Goal: Information Seeking & Learning: Learn about a topic

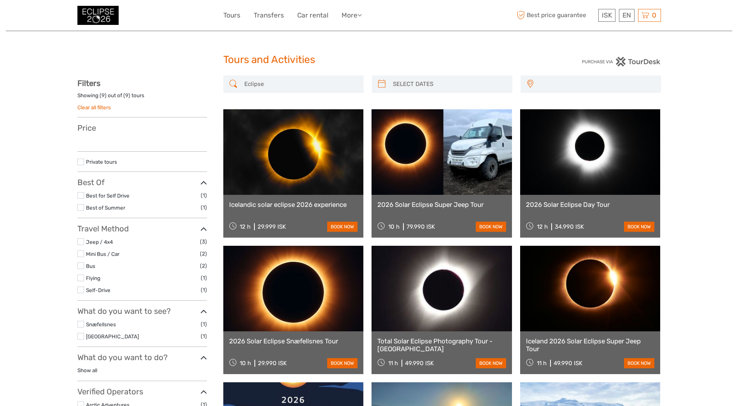
select select
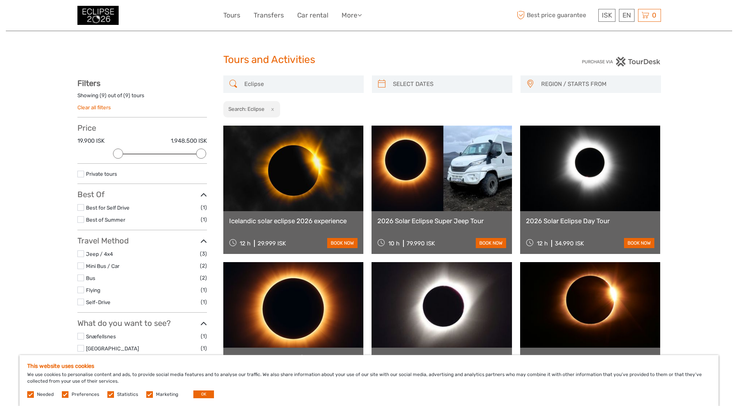
click at [72, 392] on label "Preferences" at bounding box center [86, 394] width 28 height 7
click at [0, 0] on input "checkbox" at bounding box center [0, 0] width 0 height 0
click at [114, 395] on span "Statistics" at bounding box center [123, 393] width 32 height 5
click at [150, 393] on label at bounding box center [149, 394] width 7 height 7
click at [0, 0] on input "checkbox" at bounding box center [0, 0] width 0 height 0
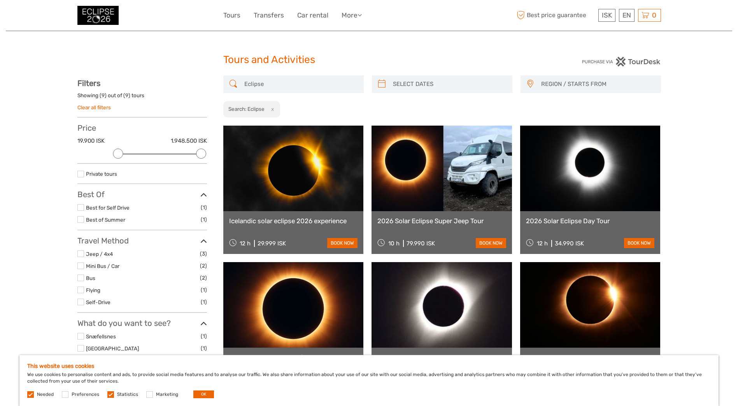
click at [110, 396] on label at bounding box center [110, 394] width 7 height 7
click at [0, 0] on input "checkbox" at bounding box center [0, 0] width 0 height 0
click at [32, 395] on label at bounding box center [30, 394] width 7 height 7
click at [202, 392] on button "OK" at bounding box center [203, 395] width 21 height 8
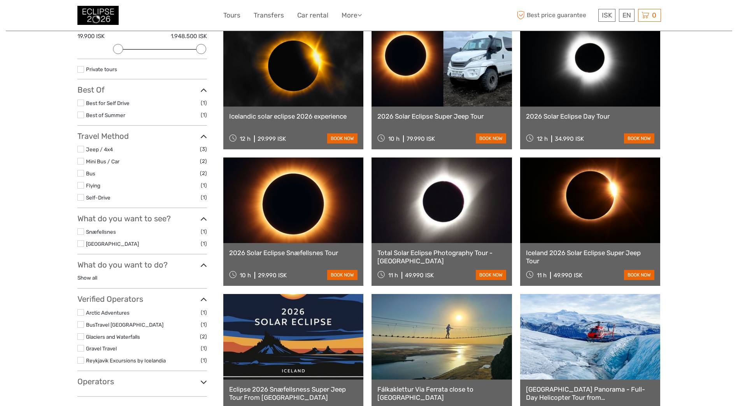
scroll to position [117, 0]
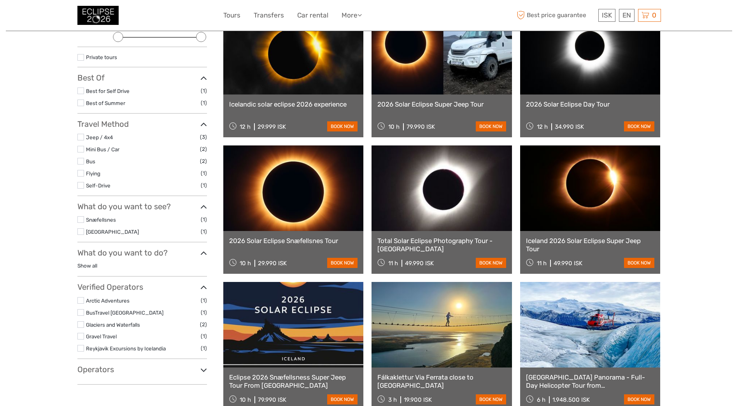
click at [86, 271] on div "What do you want to do? Show all [GEOGRAPHIC_DATA] (1) Outdoor Activities (1) N…" at bounding box center [142, 262] width 130 height 28
click at [88, 265] on link "Show all" at bounding box center [87, 266] width 20 height 6
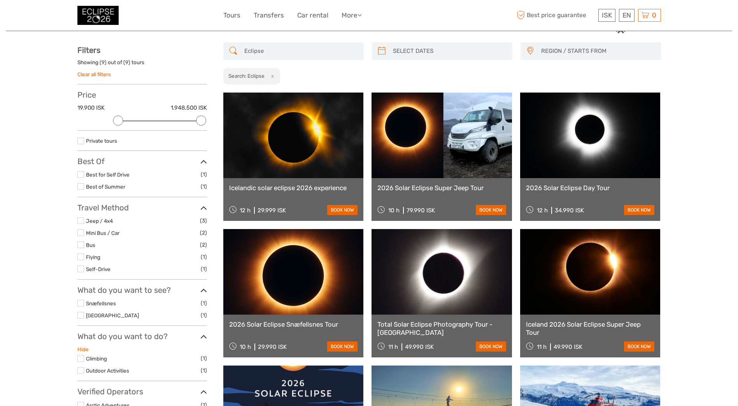
scroll to position [0, 0]
